Goal: Navigation & Orientation: Find specific page/section

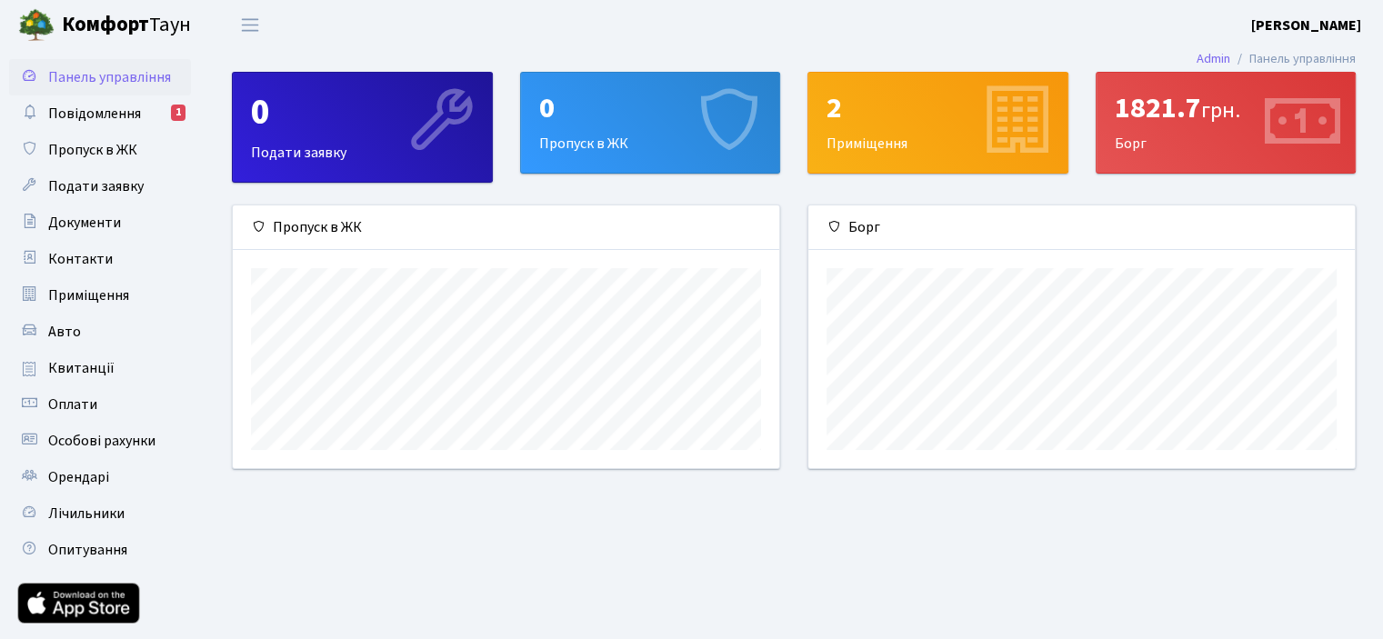
scroll to position [262, 546]
click at [159, 101] on link "Повідомлення 1" at bounding box center [100, 113] width 182 height 36
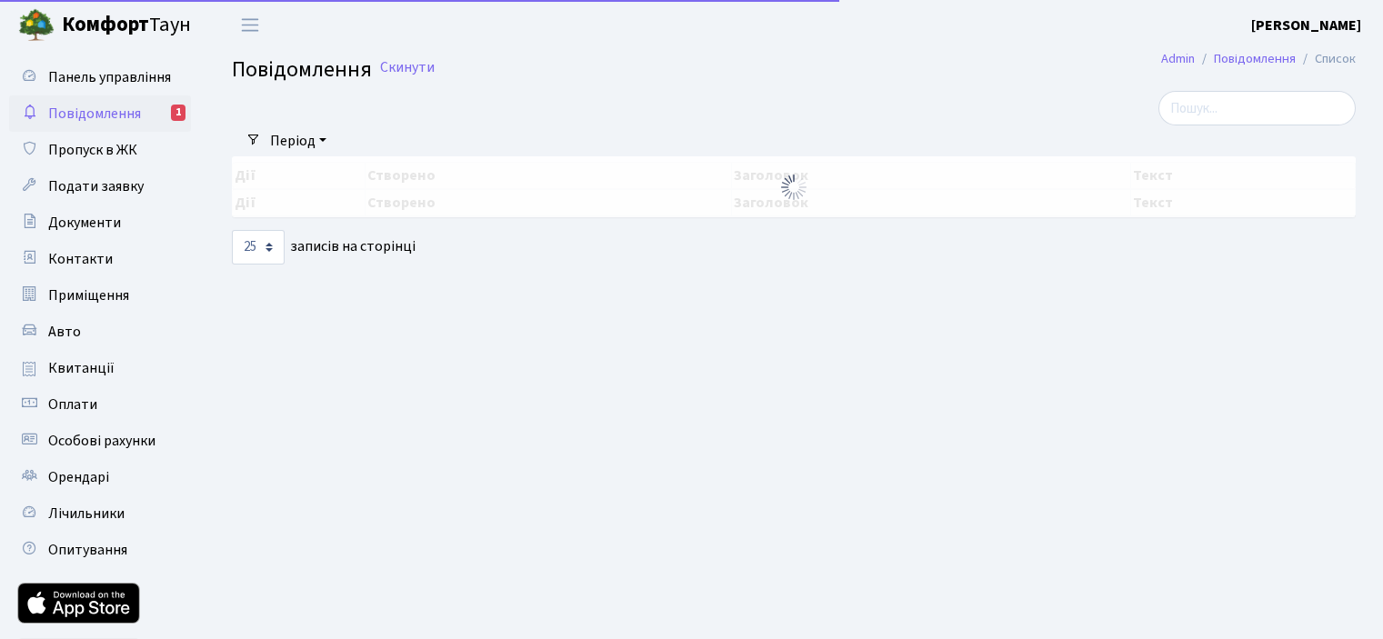
select select "25"
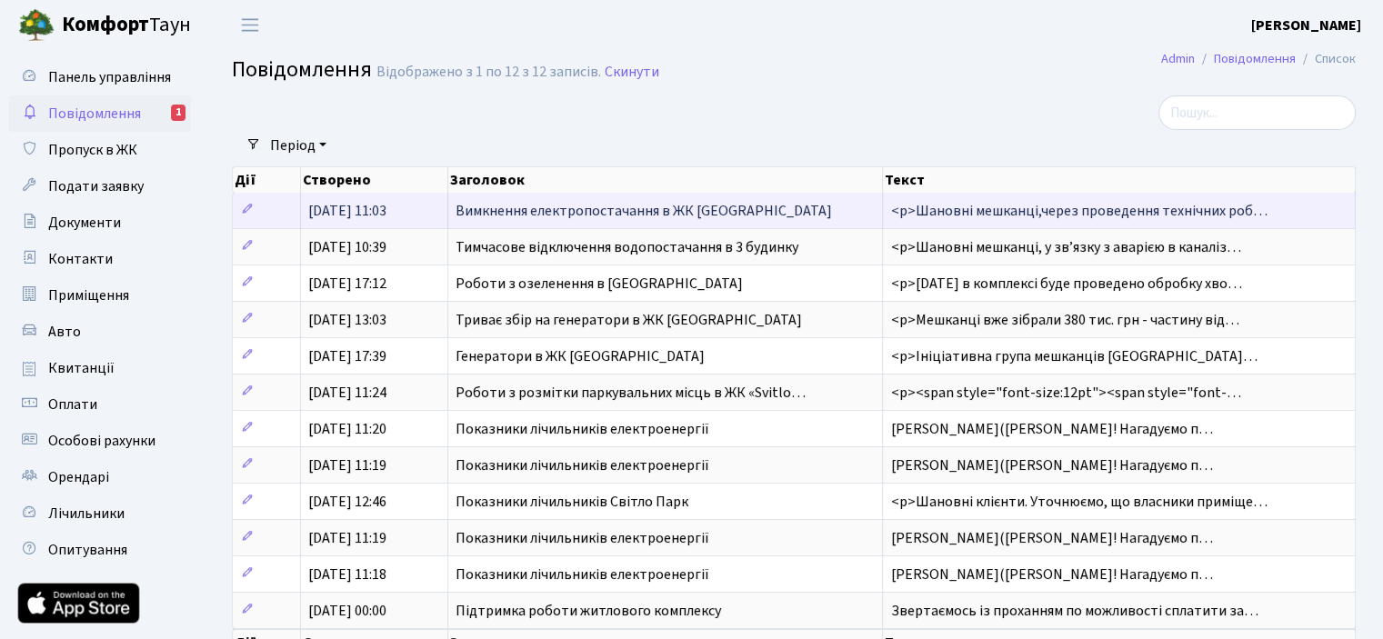
click at [342, 214] on span "01.08.2025, 11:03" at bounding box center [347, 211] width 78 height 20
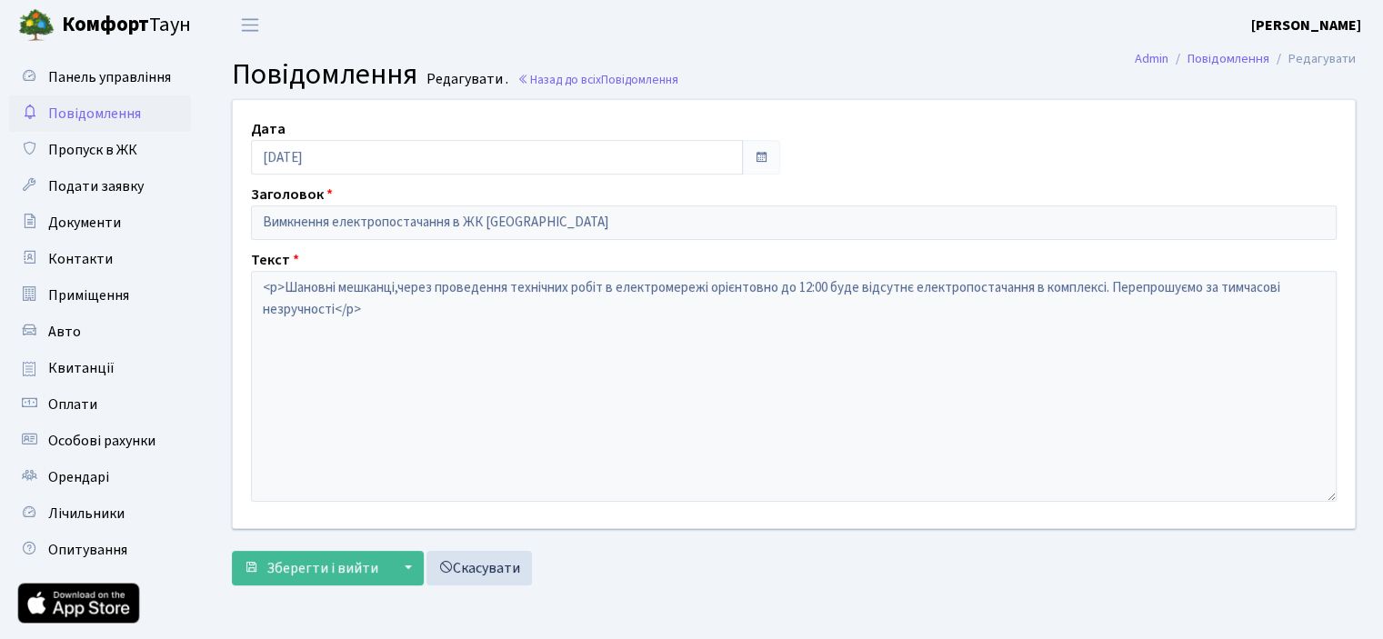
click at [127, 110] on span "Повідомлення" at bounding box center [94, 114] width 93 height 20
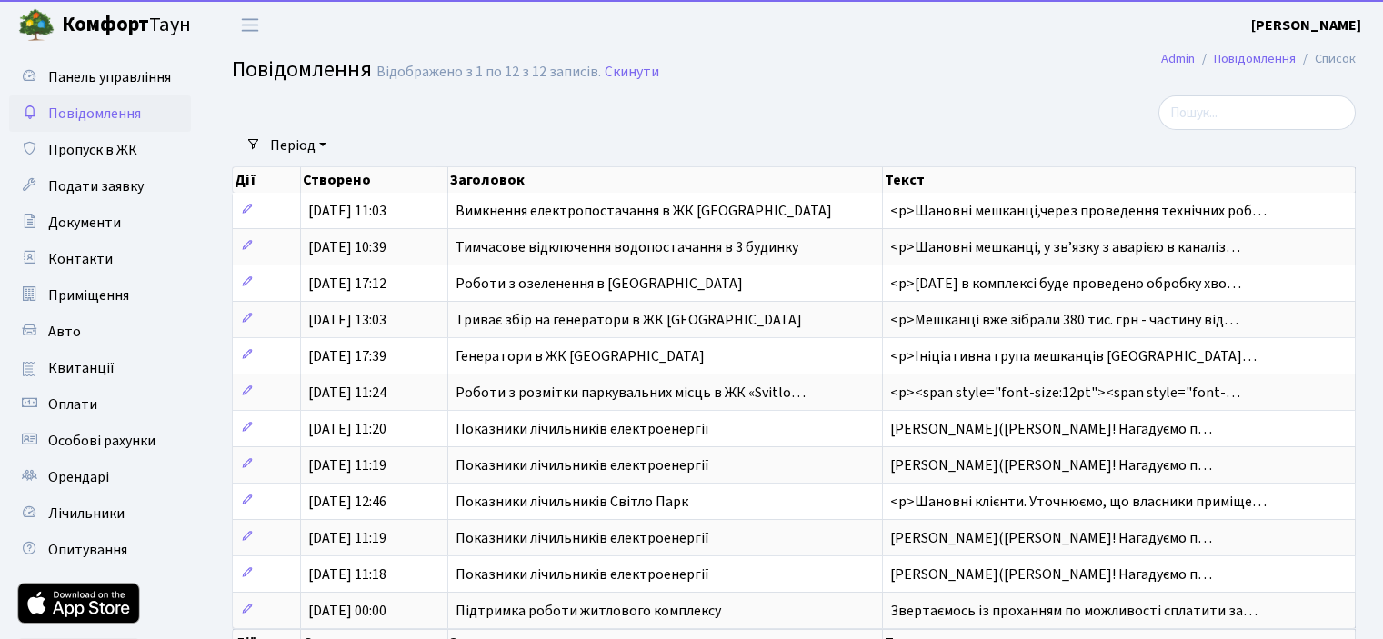
select select "25"
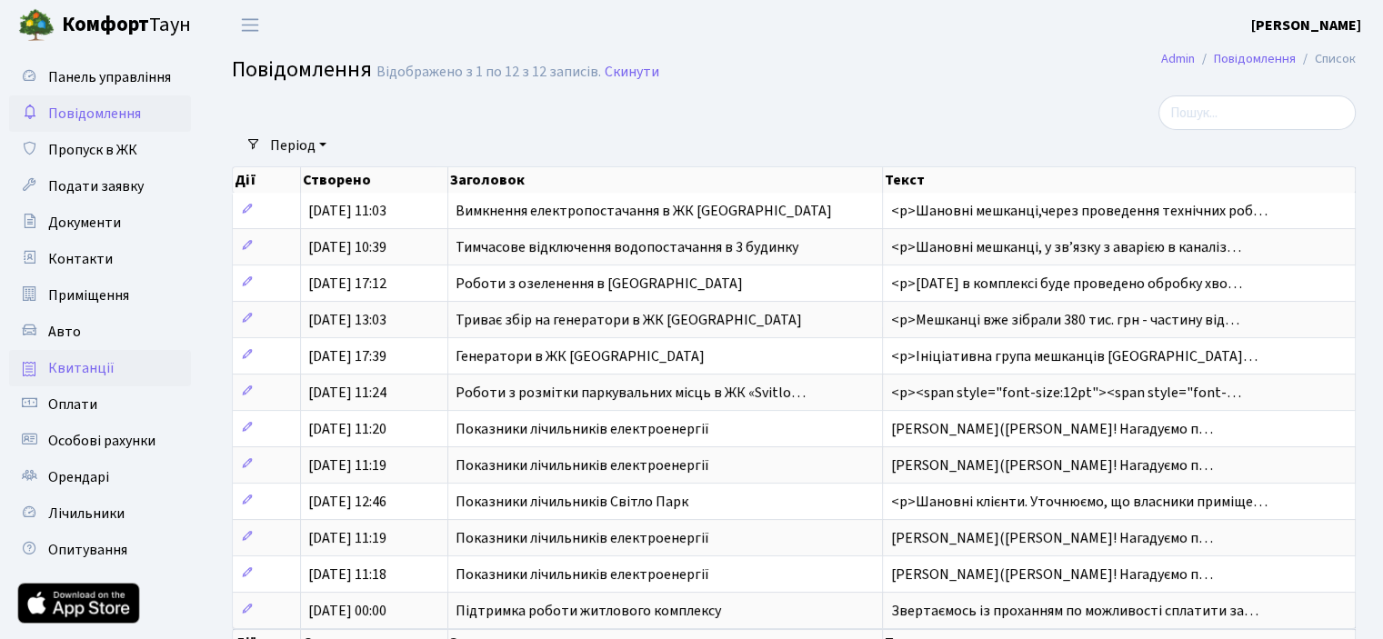
click at [104, 369] on span "Квитанції" at bounding box center [81, 368] width 66 height 20
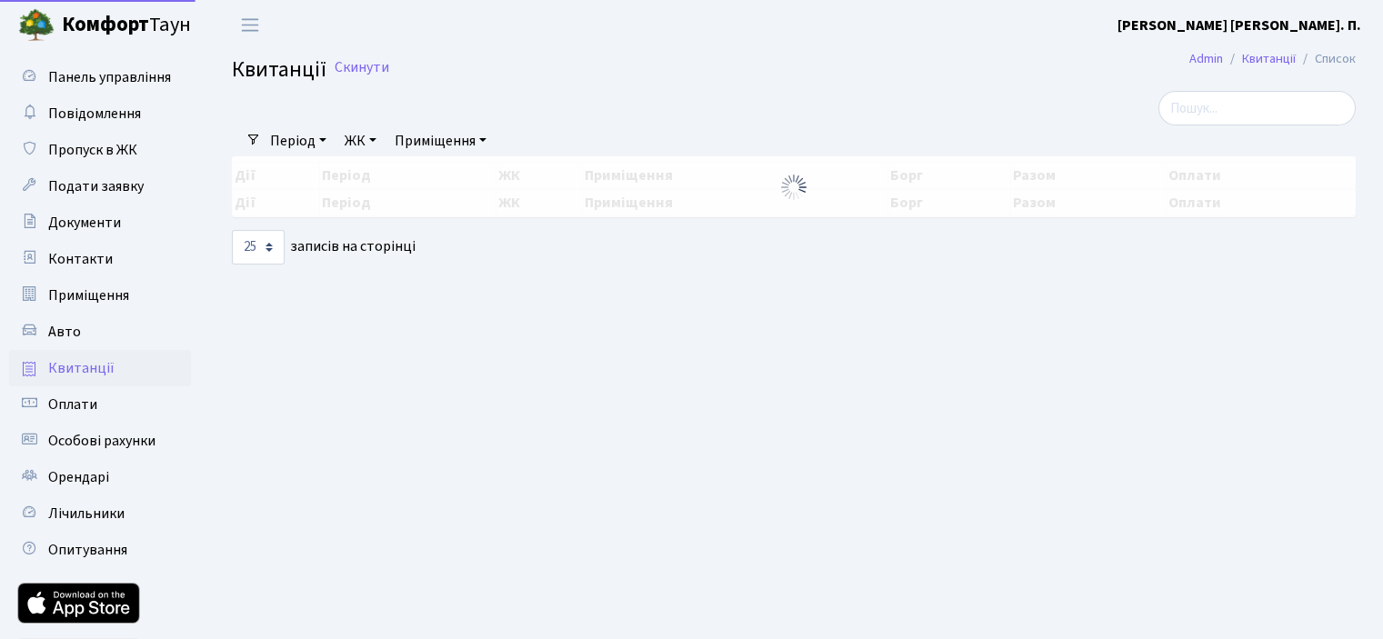
select select "25"
